Goal: Transaction & Acquisition: Download file/media

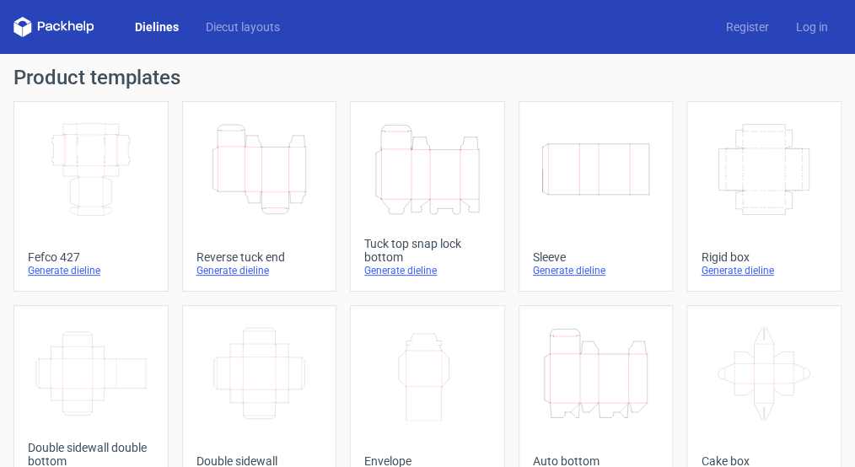
click at [264, 178] on icon "Height Depth Width" at bounding box center [259, 169] width 113 height 94
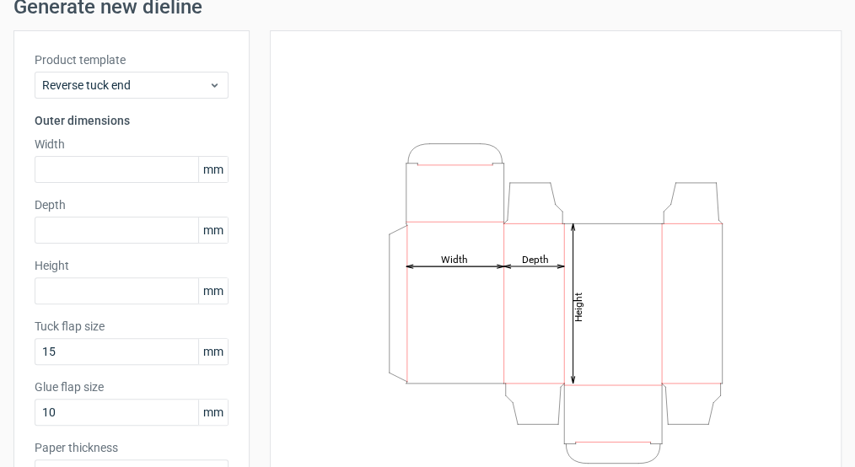
scroll to position [81, 0]
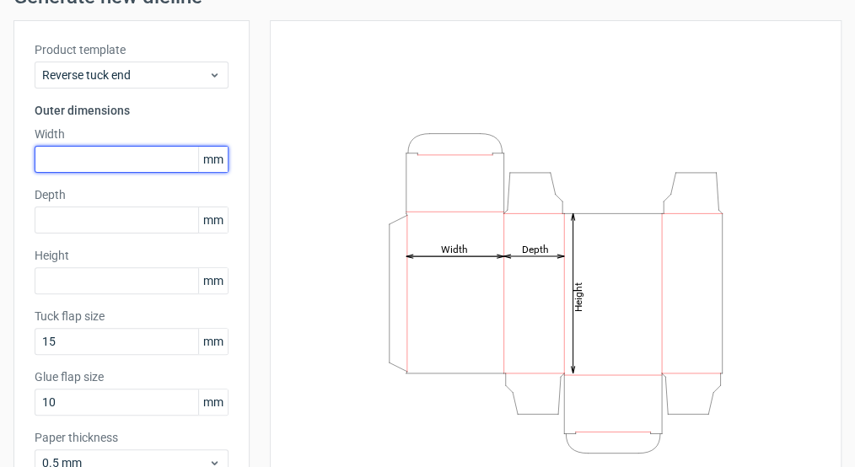
click at [74, 162] on input "text" at bounding box center [132, 159] width 194 height 27
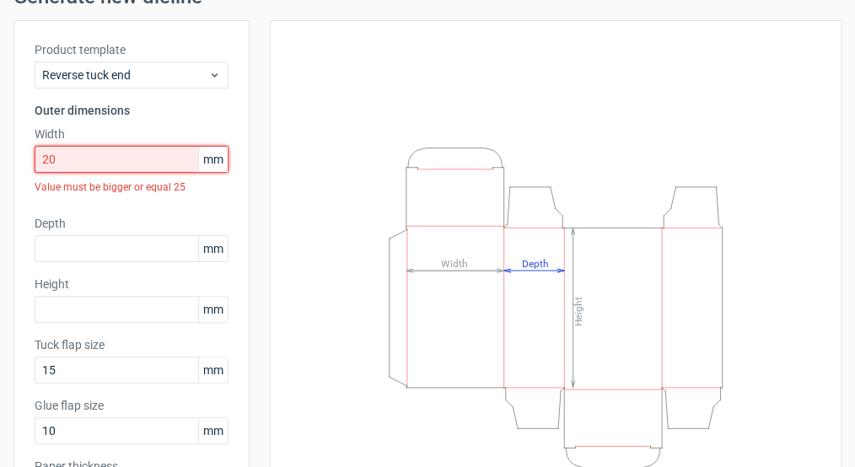
click at [51, 156] on input "20" at bounding box center [132, 159] width 194 height 27
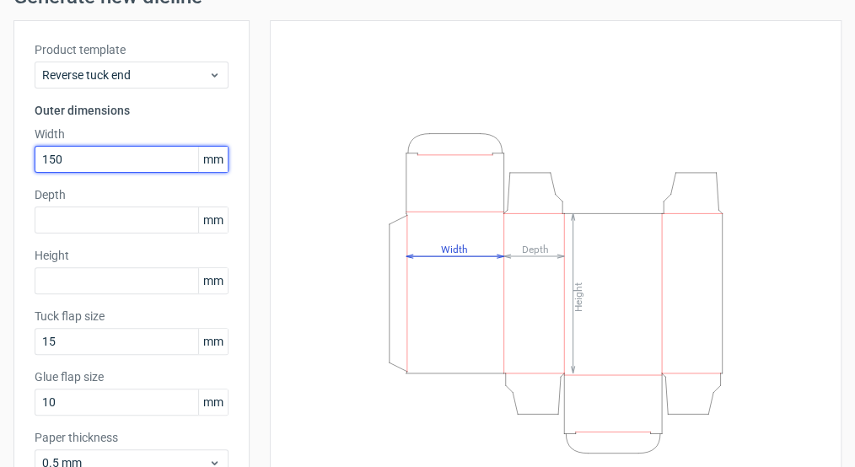
type input "150"
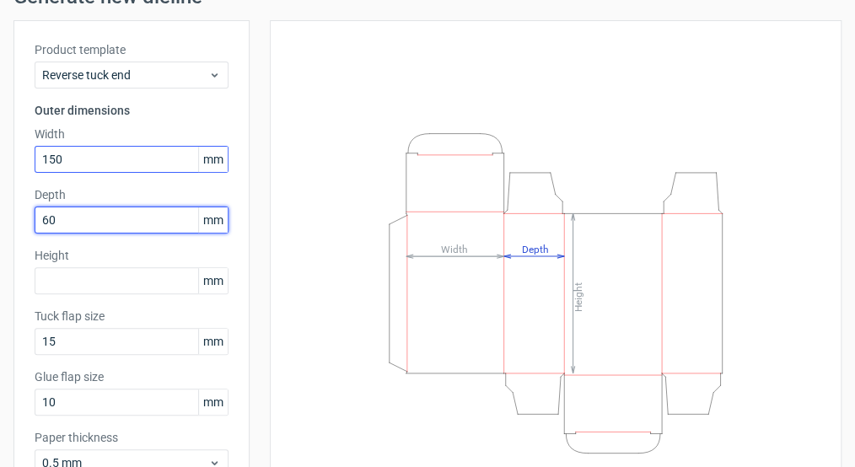
type input "60"
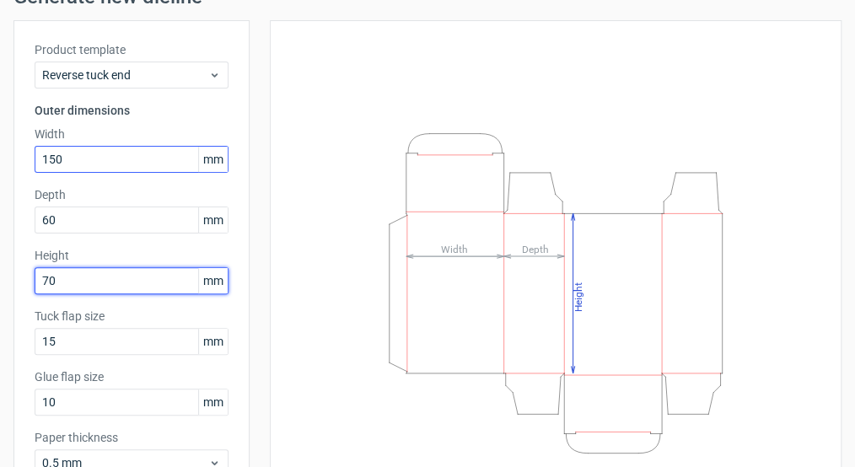
type input "70"
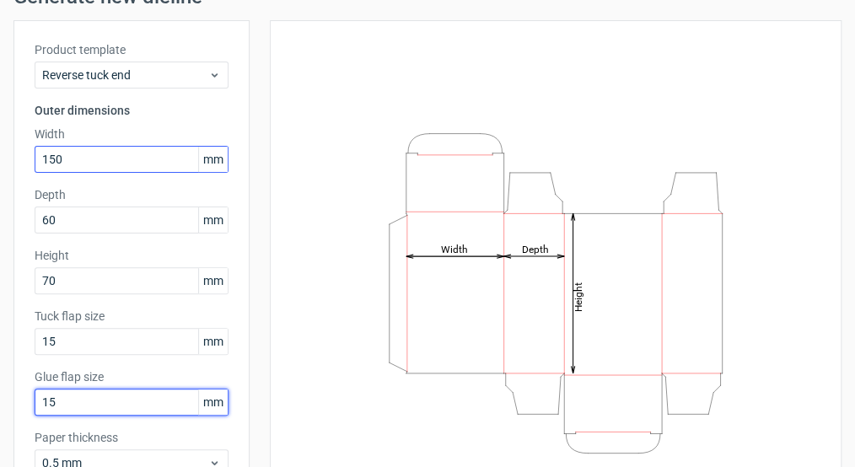
type input "15"
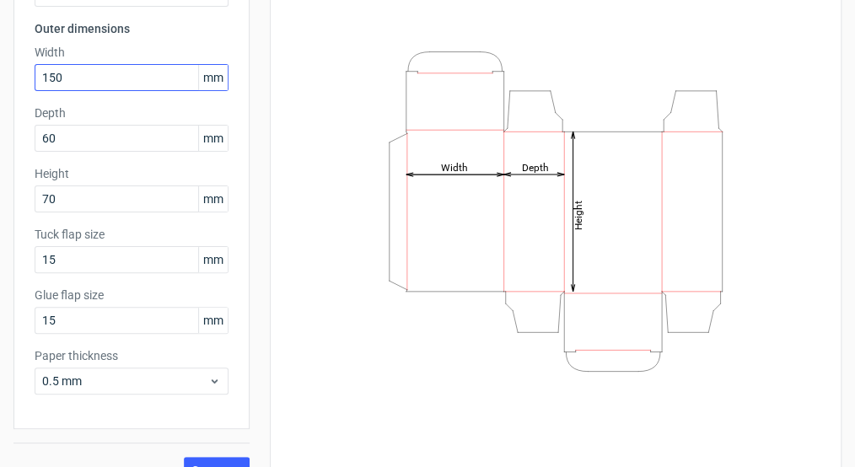
scroll to position [192, 0]
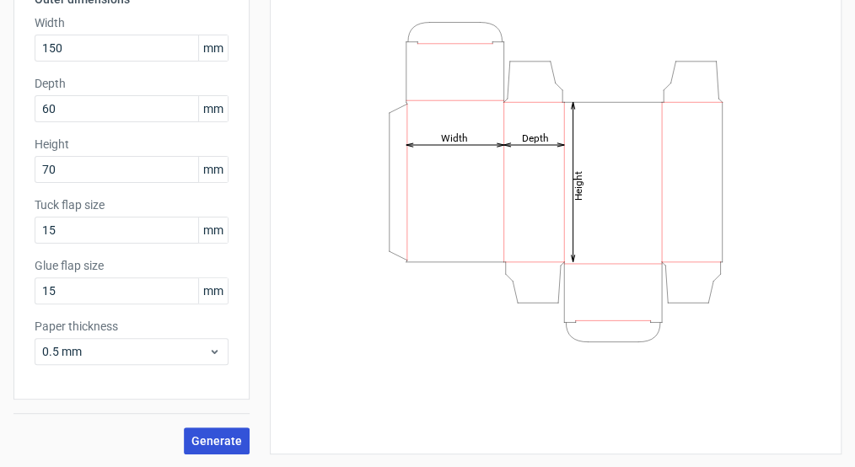
click at [203, 439] on span "Generate" at bounding box center [216, 441] width 51 height 12
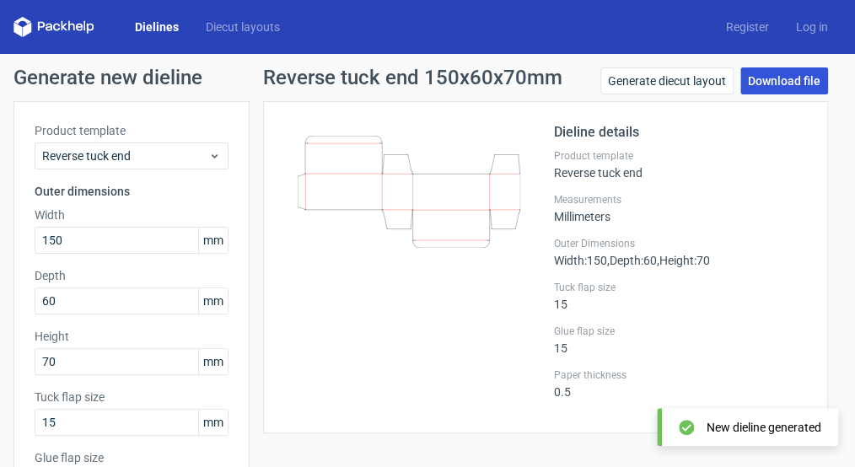
click at [766, 80] on link "Download file" at bounding box center [784, 80] width 88 height 27
